Goal: Find specific page/section: Find specific page/section

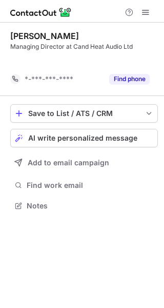
scroll to position [182, 164]
